Goal: Transaction & Acquisition: Purchase product/service

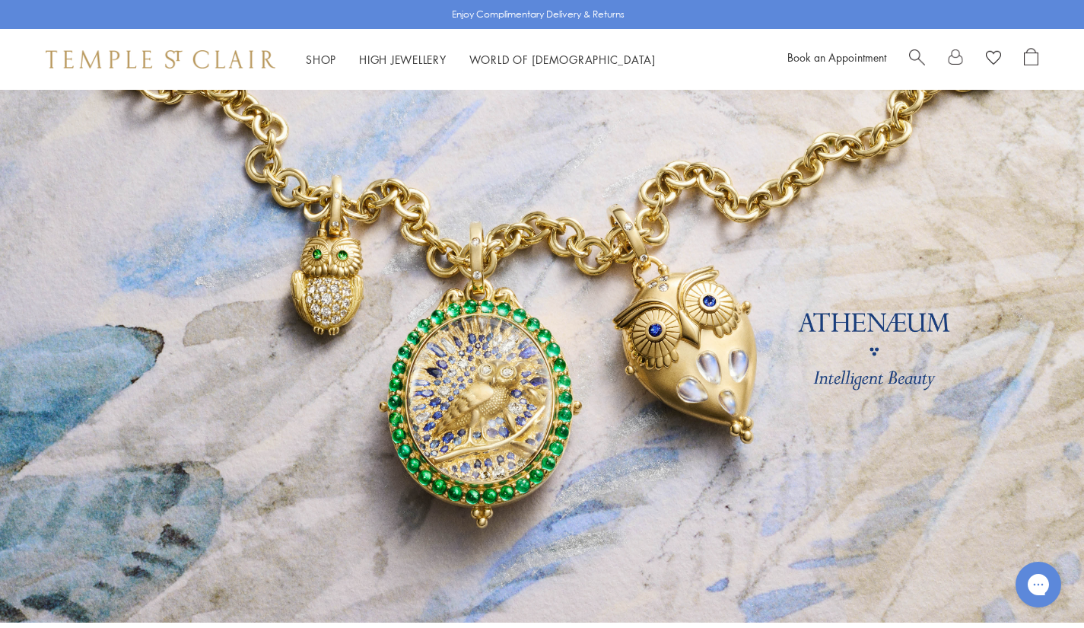
click at [917, 54] on span "Search" at bounding box center [917, 56] width 16 height 16
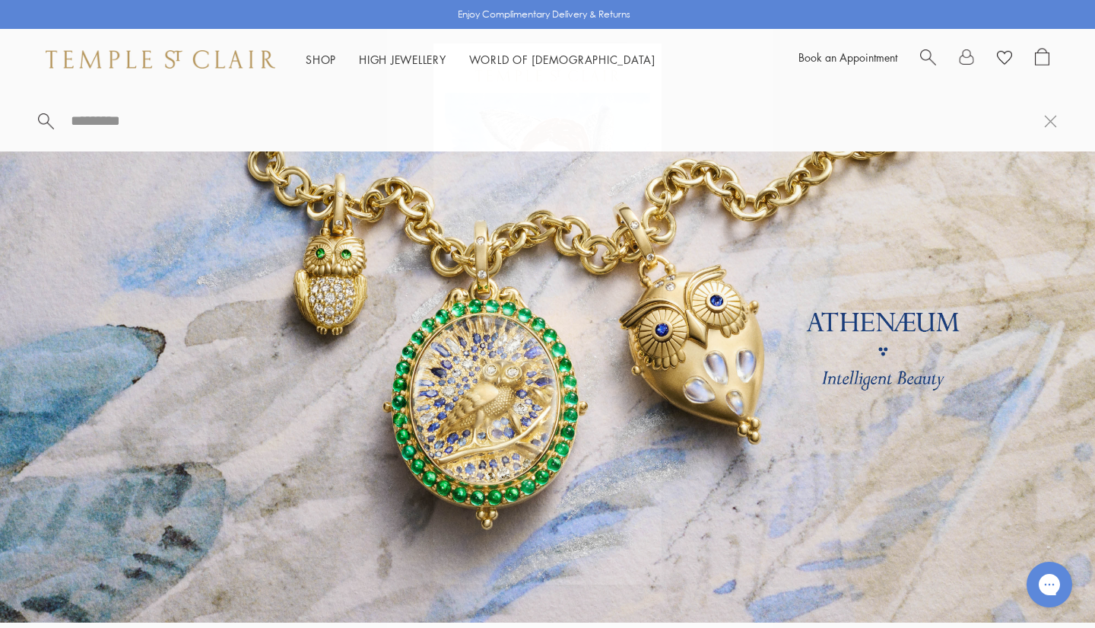
click at [644, 60] on icon "Close dialog" at bounding box center [644, 60] width 8 height 8
click at [199, 120] on input "search" at bounding box center [556, 120] width 975 height 17
click at [918, 55] on div "Book an Appointment" at bounding box center [924, 59] width 251 height 23
click at [211, 141] on div at bounding box center [547, 121] width 1095 height 62
click at [170, 98] on div at bounding box center [547, 121] width 1095 height 62
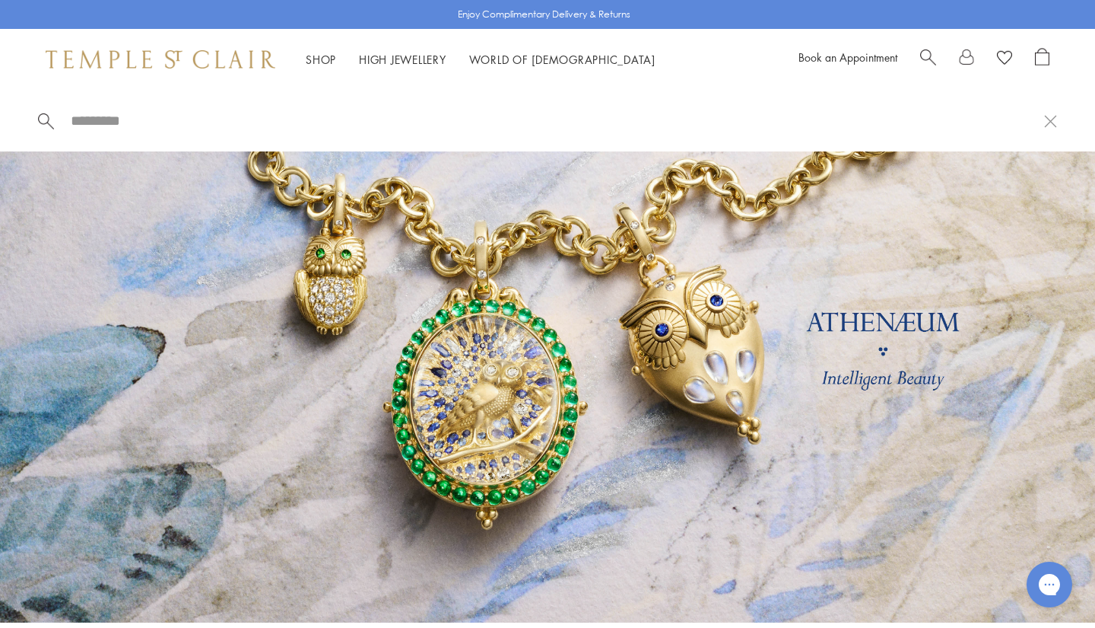
click at [183, 130] on div at bounding box center [547, 121] width 1095 height 62
click at [138, 114] on input "search" at bounding box center [556, 120] width 975 height 17
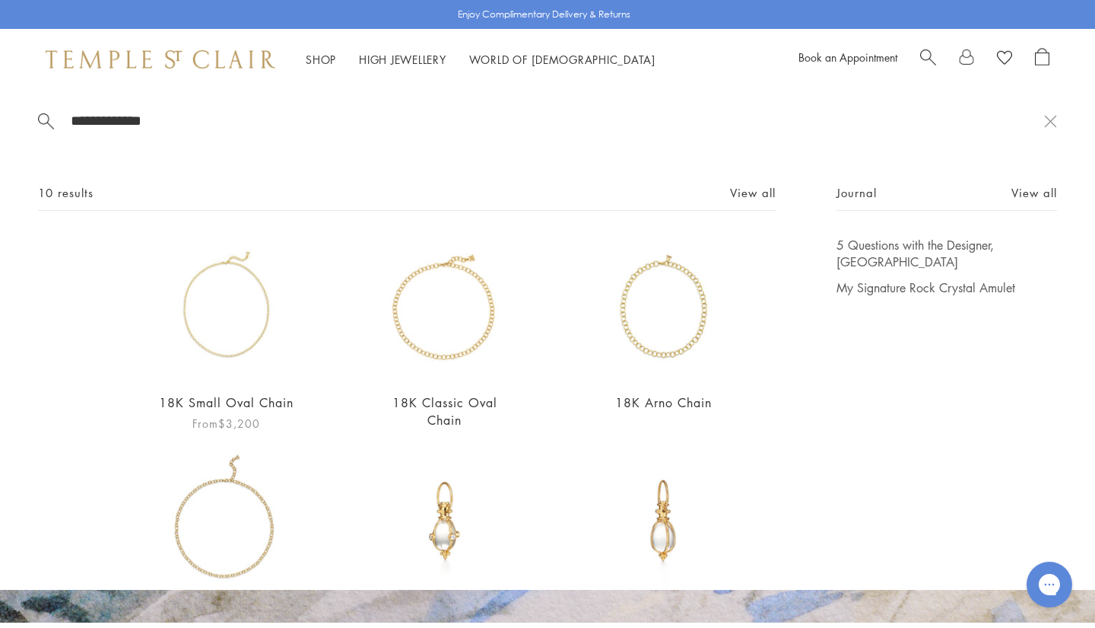
type input "**********"
click at [224, 364] on img at bounding box center [226, 308] width 142 height 142
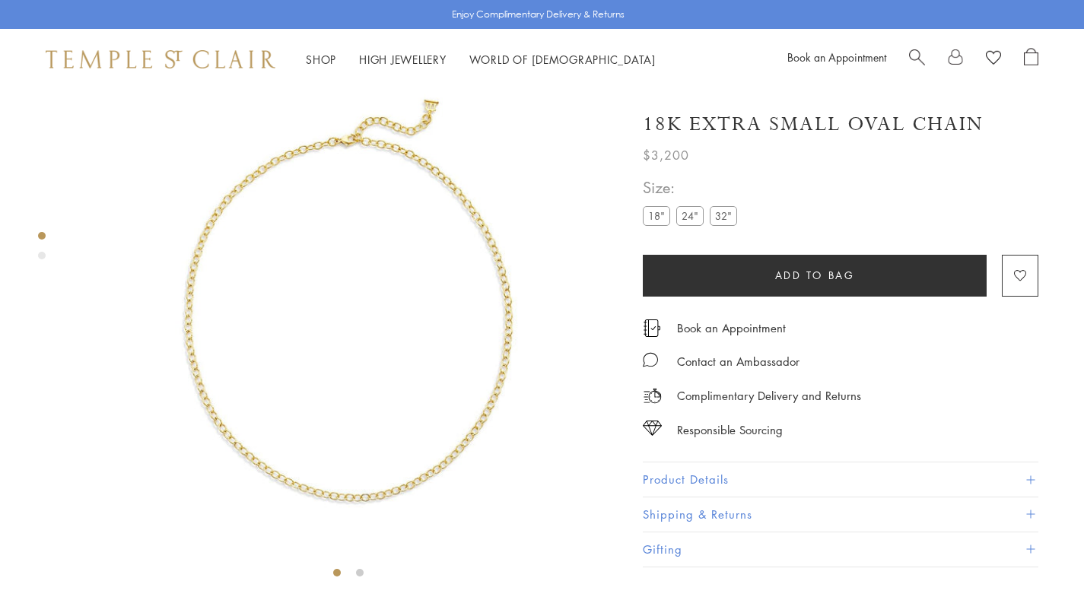
scroll to position [90, 0]
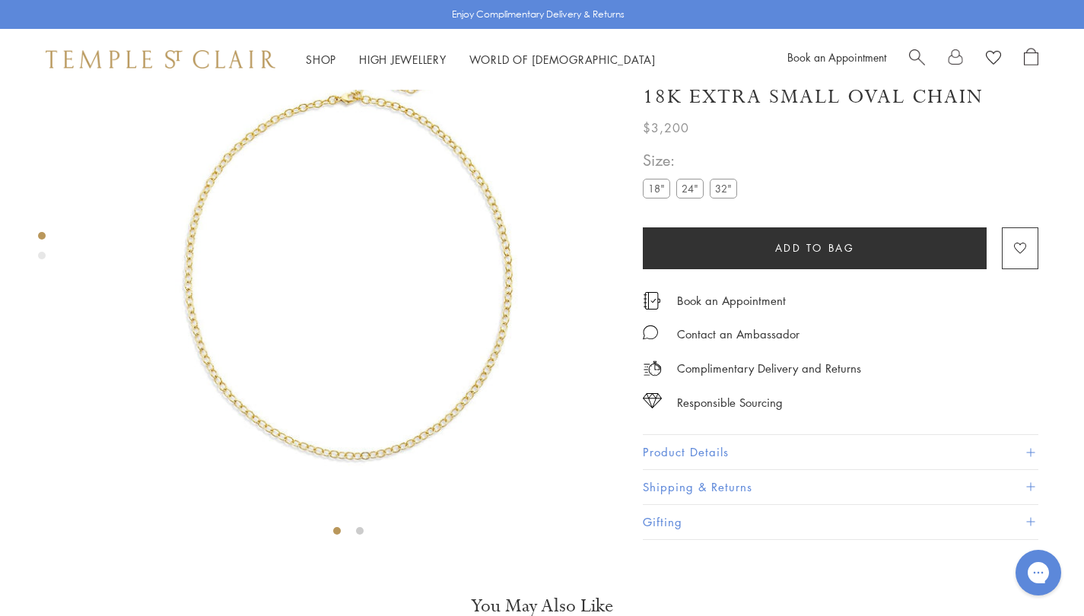
click at [689, 199] on label "24"" at bounding box center [689, 189] width 27 height 19
